Goal: Find specific page/section: Find specific page/section

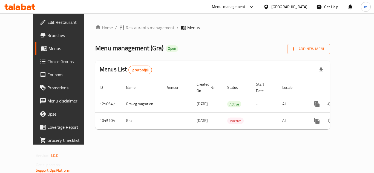
click at [47, 62] on span "Choice Groups" at bounding box center [69, 61] width 44 height 7
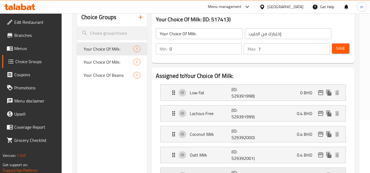
scroll to position [46, 0]
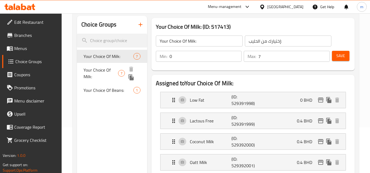
click at [105, 71] on span "Your Choice Of Milk:" at bounding box center [100, 73] width 34 height 13
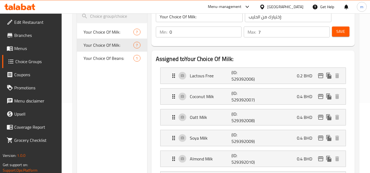
scroll to position [42, 0]
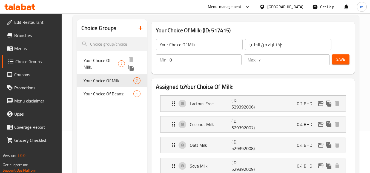
click at [96, 60] on span "Your Choice Of Milk:" at bounding box center [100, 63] width 34 height 13
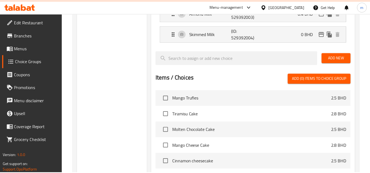
scroll to position [316, 0]
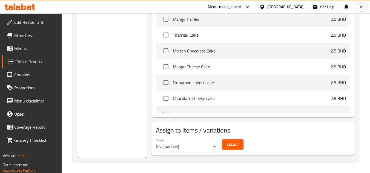
click at [267, 7] on div at bounding box center [263, 7] width 8 height 6
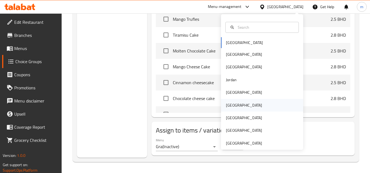
click at [230, 107] on div "[GEOGRAPHIC_DATA]" at bounding box center [244, 105] width 36 height 6
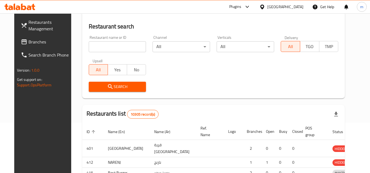
scroll to position [241, 0]
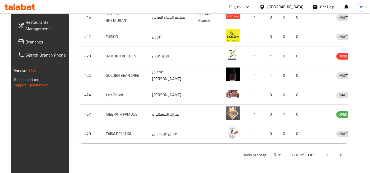
click at [25, 43] on span "Branches" at bounding box center [46, 42] width 43 height 7
